Goal: Task Accomplishment & Management: Manage account settings

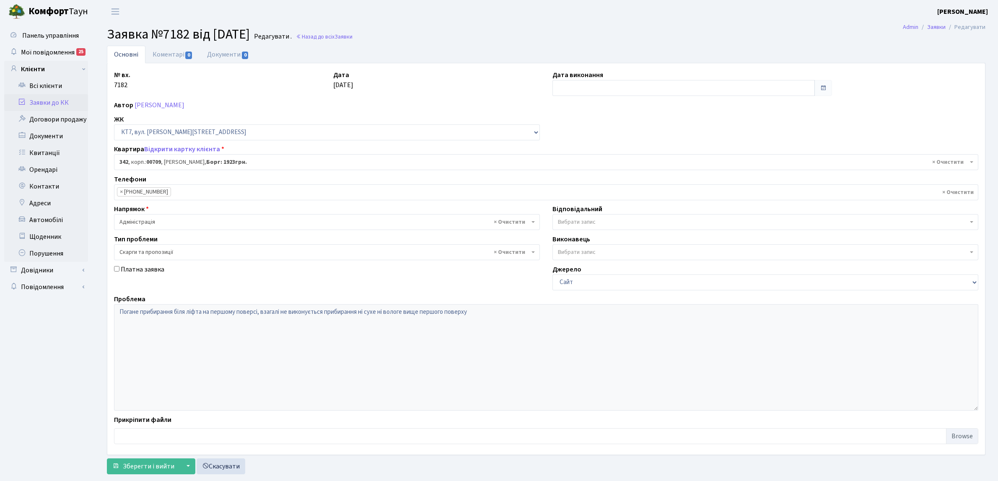
select select "18855"
select select "55"
click at [70, 96] on link "Заявки до КК" at bounding box center [46, 102] width 84 height 17
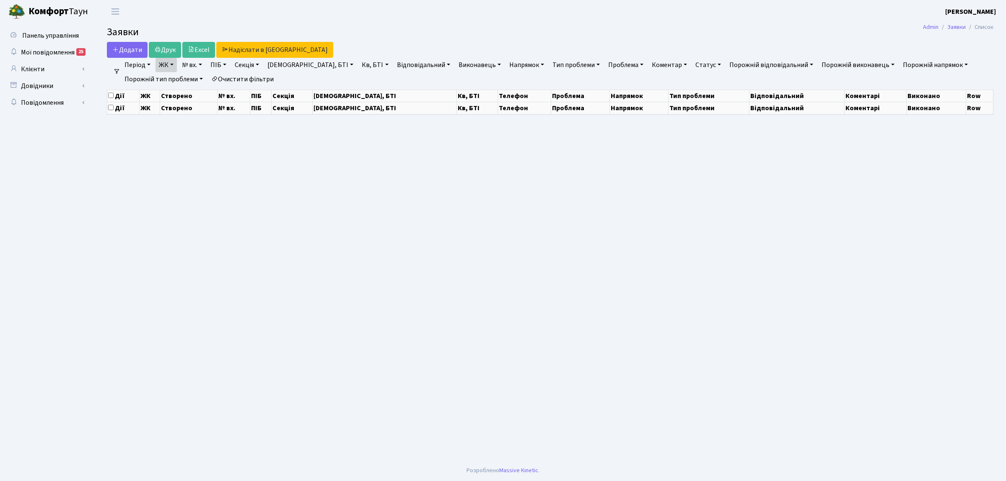
select select "25"
